Goal: Transaction & Acquisition: Book appointment/travel/reservation

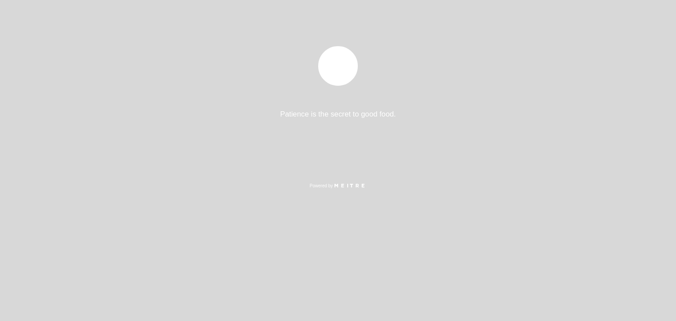
select select "es"
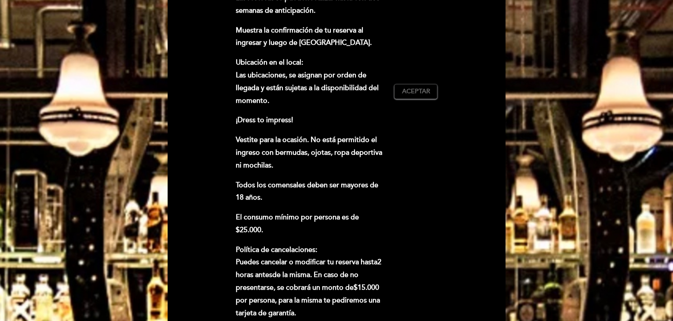
scroll to position [352, 0]
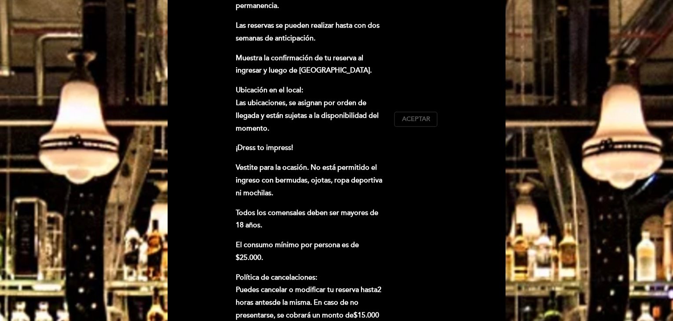
click at [414, 115] on span "Aceptar" at bounding box center [416, 119] width 28 height 9
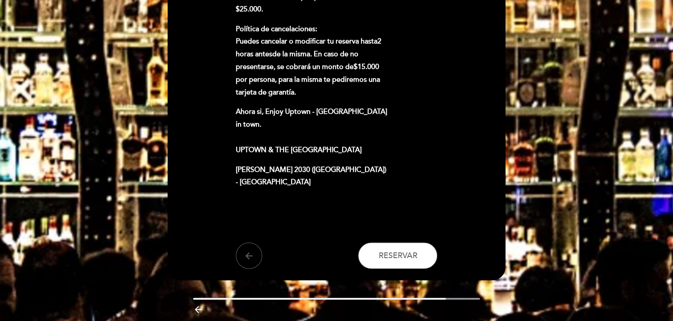
scroll to position [606, 0]
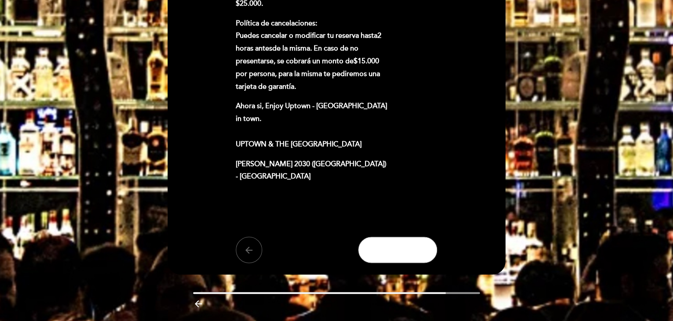
click at [396, 245] on span "Reservar" at bounding box center [397, 250] width 39 height 10
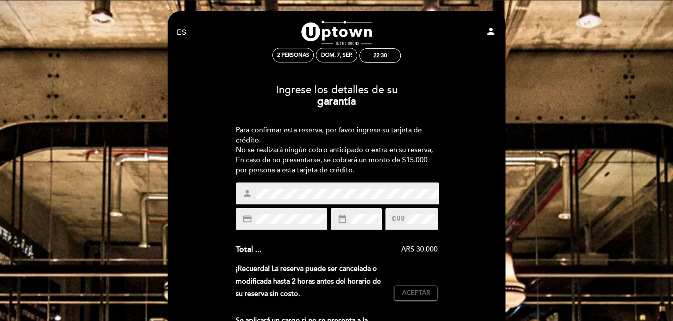
click at [402, 224] on icon at bounding box center [398, 219] width 12 height 15
click at [402, 219] on icon at bounding box center [398, 219] width 12 height 15
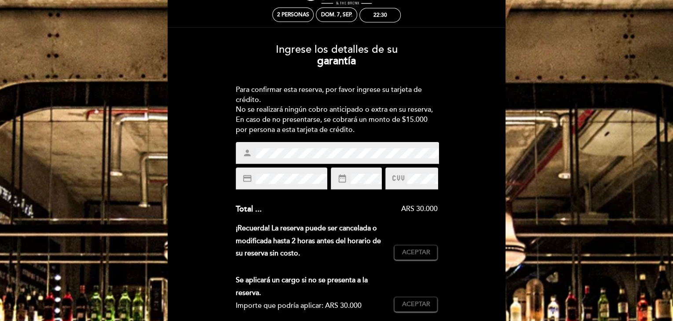
scroll to position [44, 0]
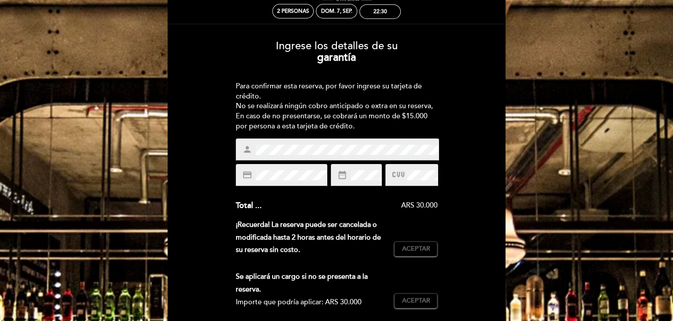
click at [405, 180] on span at bounding box center [398, 175] width 13 height 13
click at [403, 177] on icon at bounding box center [398, 175] width 12 height 15
click at [403, 176] on icon at bounding box center [398, 175] width 12 height 15
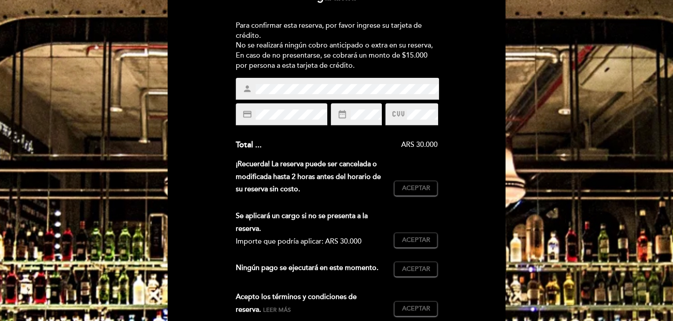
scroll to position [132, 0]
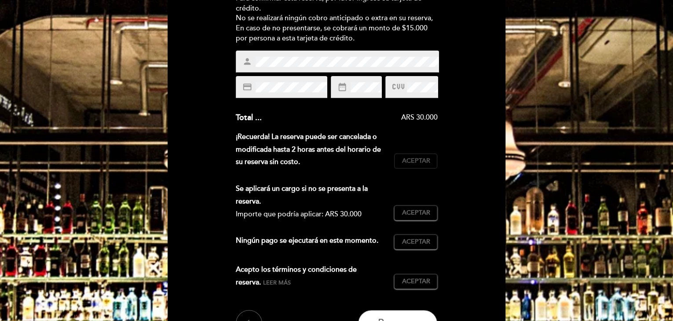
click at [407, 165] on span "Aceptar" at bounding box center [416, 161] width 28 height 9
click at [416, 220] on button "Aceptar Aceptado" at bounding box center [415, 212] width 43 height 15
click at [416, 243] on span "Aceptar" at bounding box center [416, 242] width 28 height 9
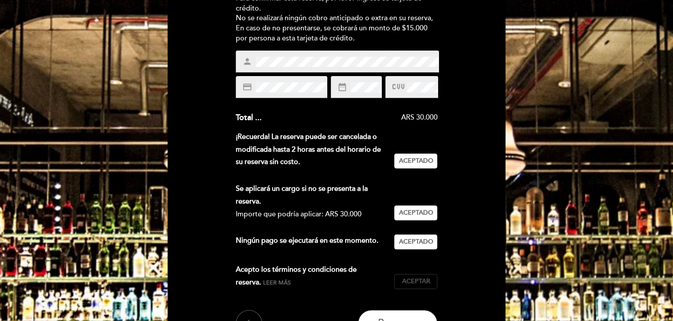
click at [418, 278] on span "Aceptar" at bounding box center [416, 281] width 28 height 9
click at [406, 95] on div at bounding box center [411, 87] width 53 height 22
click at [405, 86] on span at bounding box center [398, 87] width 13 height 13
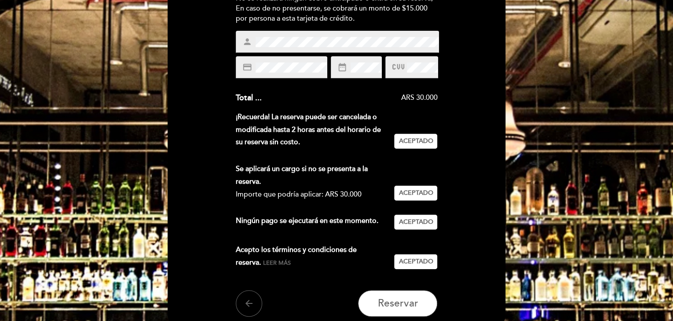
scroll to position [231, 0]
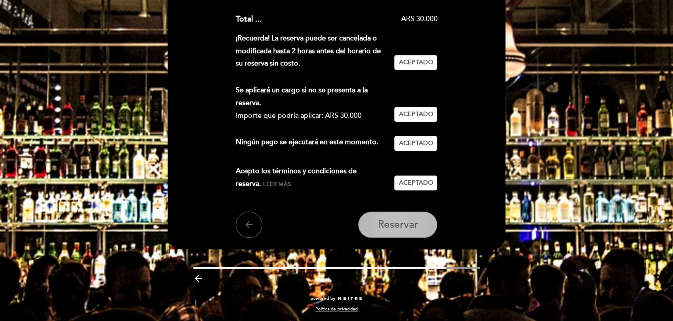
click at [398, 222] on span "Reservar" at bounding box center [397, 225] width 40 height 12
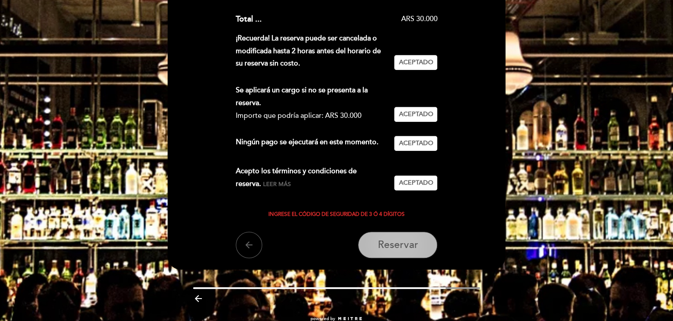
click at [387, 246] on span "Reservar" at bounding box center [397, 245] width 40 height 12
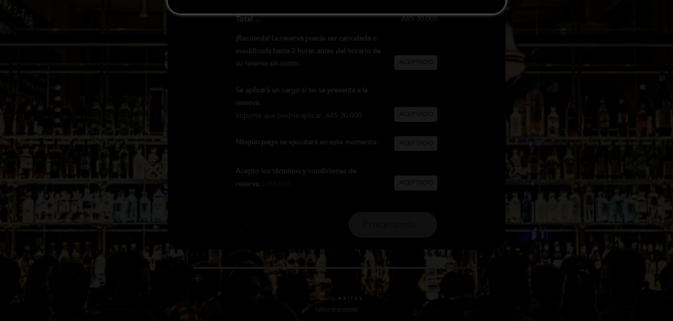
scroll to position [0, 0]
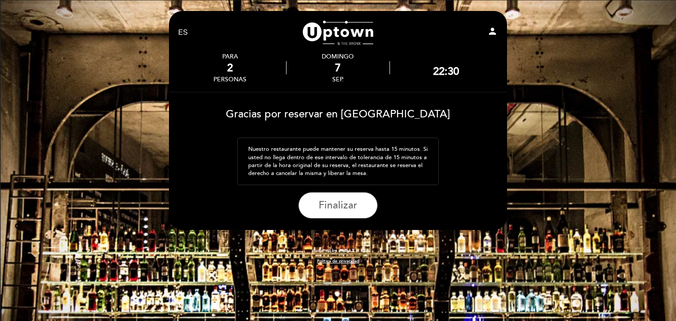
click at [493, 32] on icon "person" at bounding box center [492, 31] width 11 height 11
select select "es"
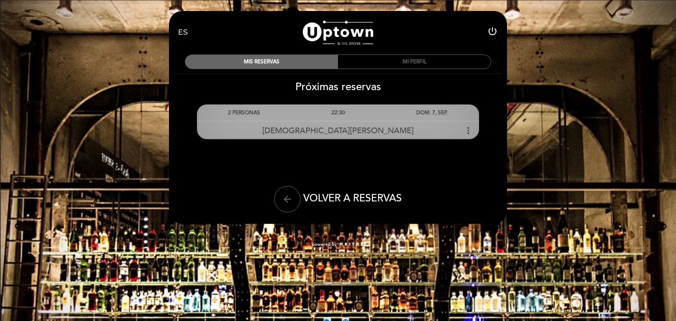
click at [462, 129] on div "[DEMOGRAPHIC_DATA][PERSON_NAME] more_vert" at bounding box center [338, 130] width 282 height 19
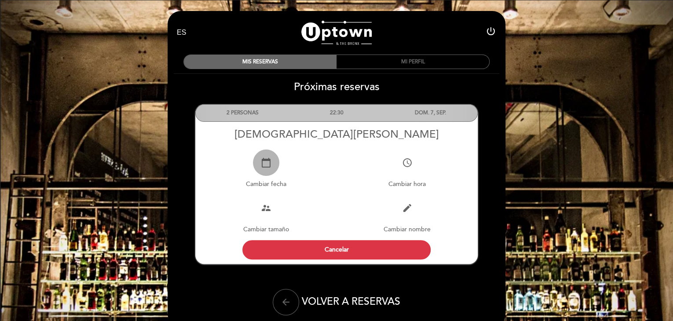
click at [276, 166] on button "calendar_today" at bounding box center [266, 163] width 26 height 26
select select "es"
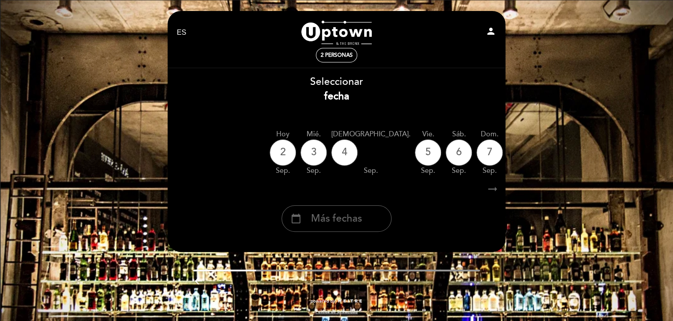
click at [359, 155] on div "[DATE] [DATE] [DATE] [DATE] [DATE] [DATE] [DATE] [DATE] [DATE] mié. sep." at bounding box center [336, 152] width 339 height 55
click at [446, 155] on div "6" at bounding box center [459, 152] width 26 height 26
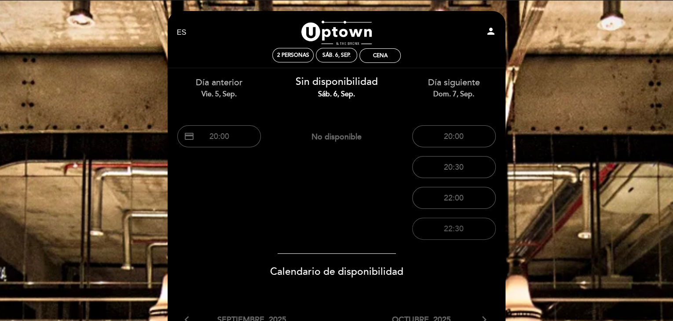
click at [442, 226] on button "22:30" at bounding box center [454, 229] width 84 height 22
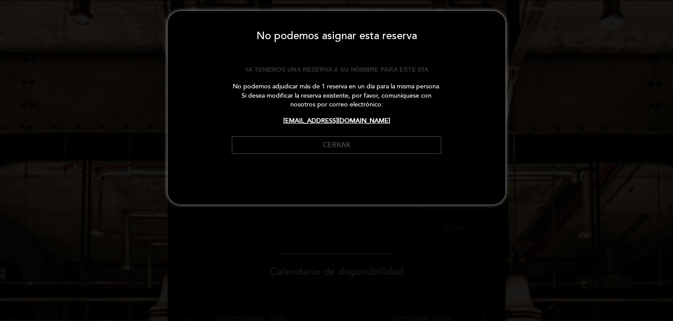
click at [372, 148] on button "Cerrar" at bounding box center [336, 145] width 209 height 18
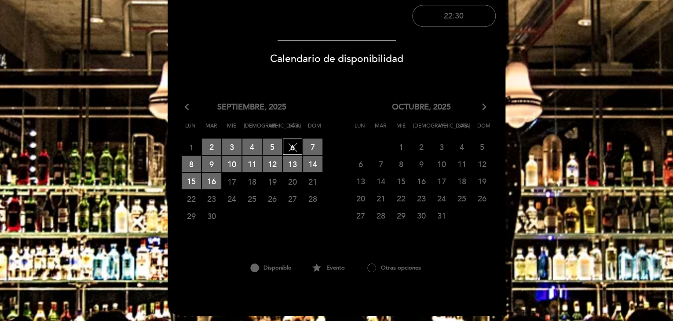
scroll to position [220, 0]
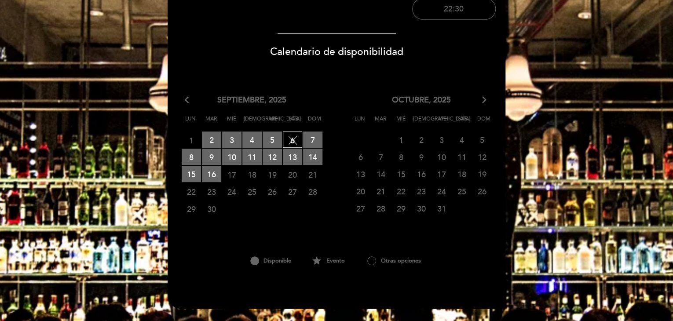
click at [290, 141] on span "6 SIN DISPONIBILIDAD" at bounding box center [292, 140] width 19 height 16
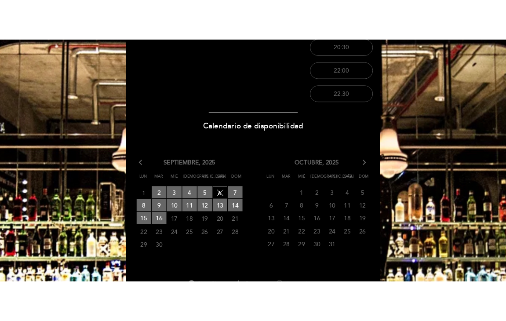
scroll to position [176, 0]
